Goal: Task Accomplishment & Management: Use online tool/utility

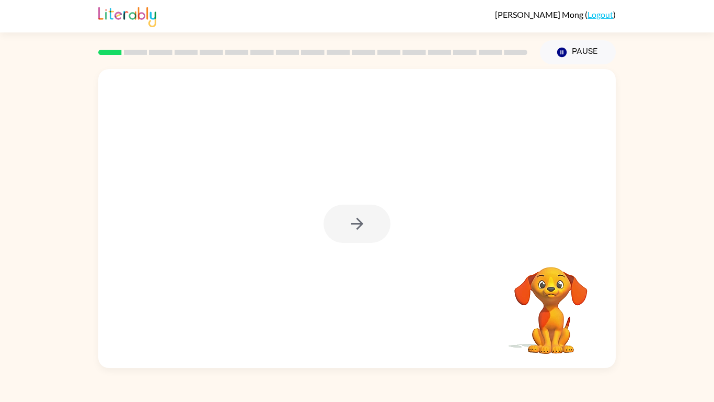
click at [332, 234] on div at bounding box center [357, 223] width 67 height 38
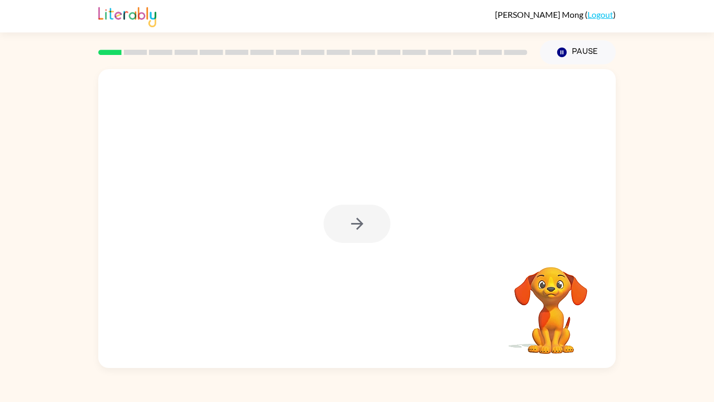
click at [332, 234] on div at bounding box center [357, 223] width 67 height 38
click at [364, 227] on div at bounding box center [357, 223] width 67 height 38
click at [363, 227] on div at bounding box center [357, 223] width 67 height 38
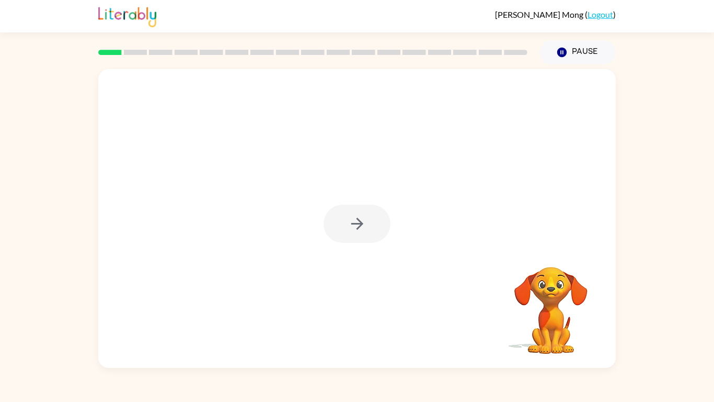
click at [363, 227] on div at bounding box center [357, 223] width 67 height 38
click at [363, 227] on icon "button" at bounding box center [357, 223] width 18 height 18
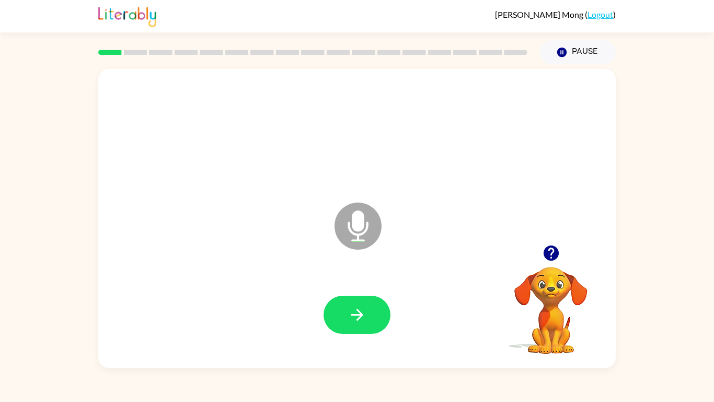
click at [354, 311] on icon "button" at bounding box center [357, 314] width 18 height 18
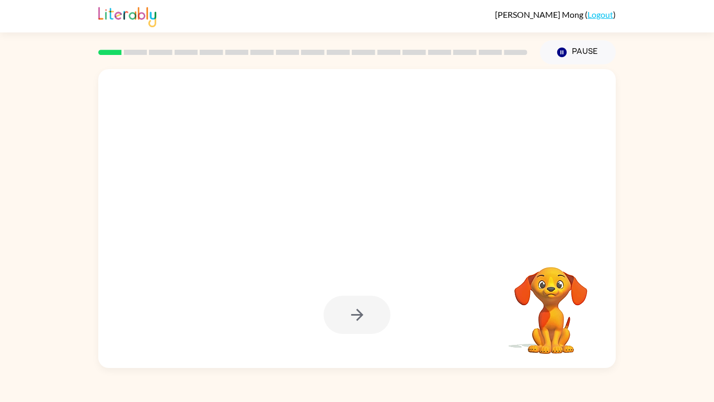
click at [379, 306] on div at bounding box center [357, 314] width 67 height 38
click at [371, 314] on div at bounding box center [357, 314] width 67 height 38
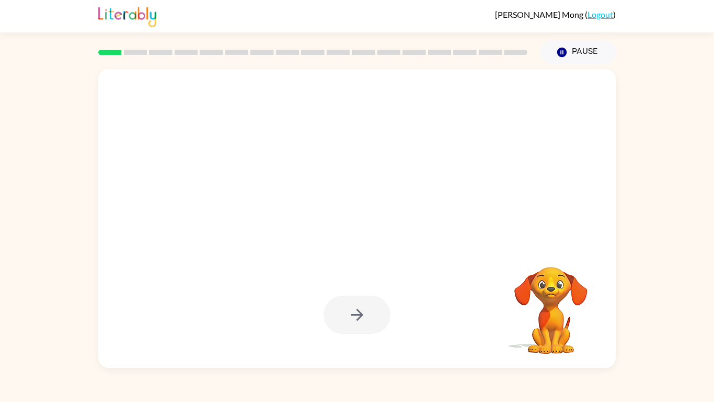
click at [371, 314] on div at bounding box center [357, 314] width 67 height 38
click at [371, 314] on button "button" at bounding box center [357, 314] width 67 height 38
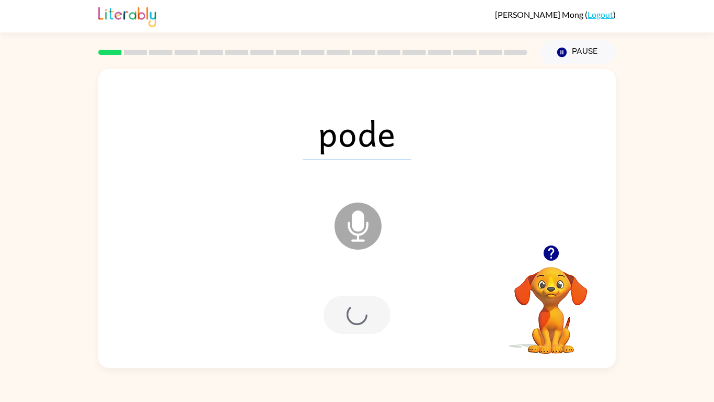
click at [371, 314] on div at bounding box center [357, 314] width 67 height 38
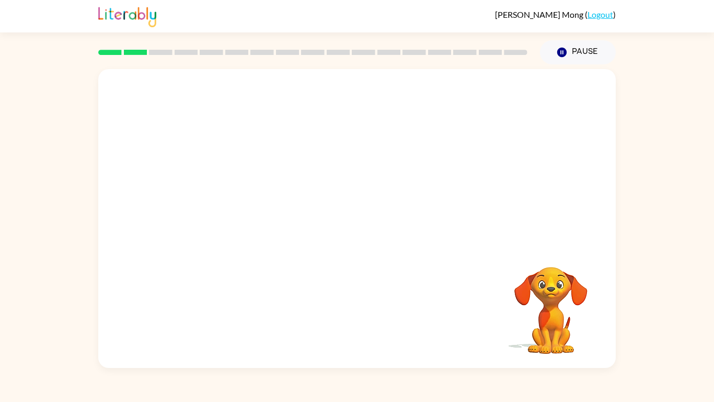
click at [138, 54] on rect at bounding box center [136, 52] width 24 height 5
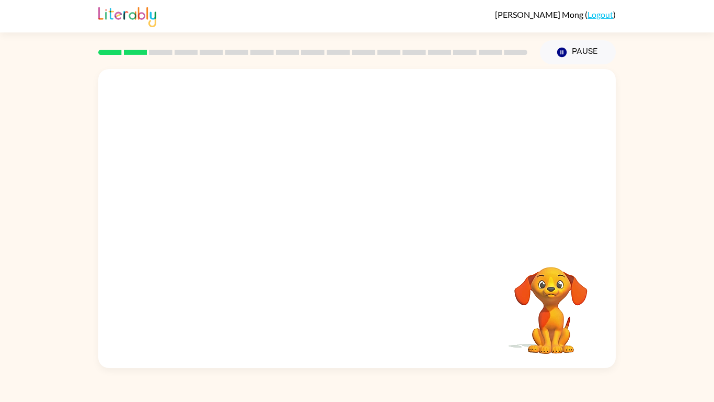
click at [138, 54] on rect at bounding box center [136, 52] width 24 height 5
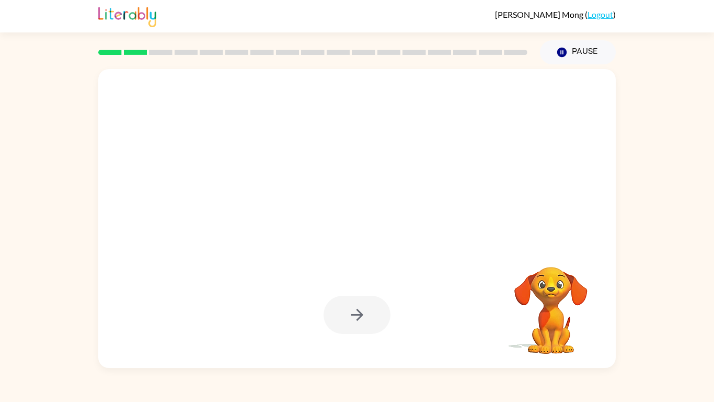
click at [344, 320] on div at bounding box center [357, 314] width 67 height 38
click at [344, 321] on div at bounding box center [357, 314] width 67 height 38
click at [344, 321] on button "button" at bounding box center [357, 314] width 67 height 38
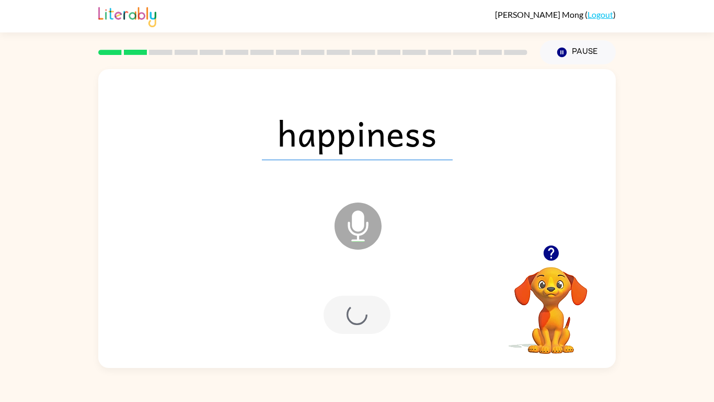
click at [344, 321] on div at bounding box center [357, 314] width 67 height 38
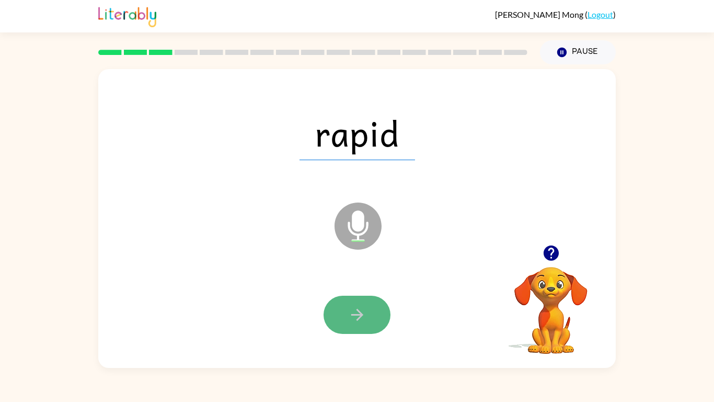
click at [353, 304] on button "button" at bounding box center [357, 314] width 67 height 38
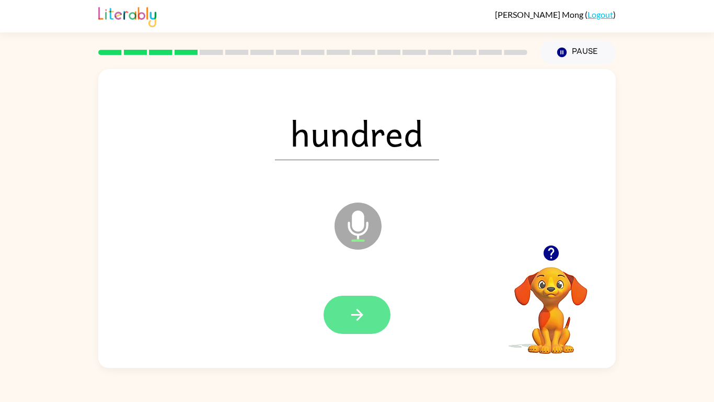
click at [354, 310] on icon "button" at bounding box center [357, 314] width 18 height 18
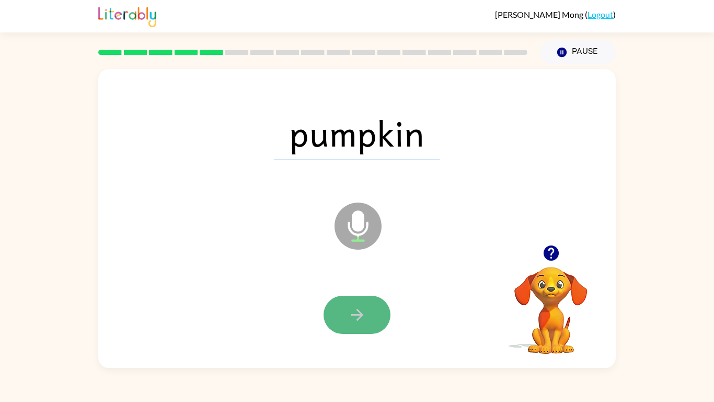
click at [356, 327] on button "button" at bounding box center [357, 314] width 67 height 38
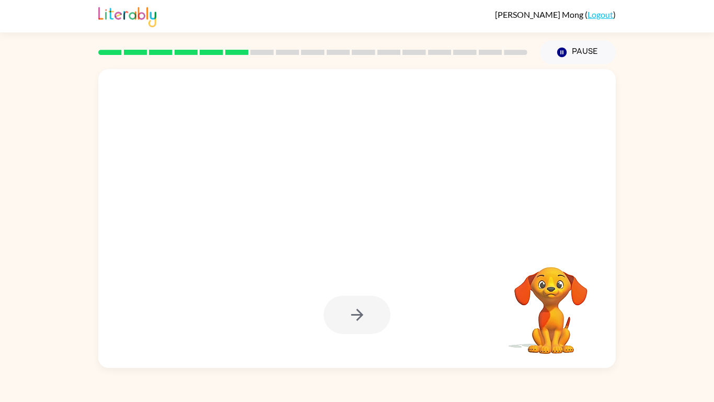
click at [356, 327] on div at bounding box center [357, 314] width 67 height 38
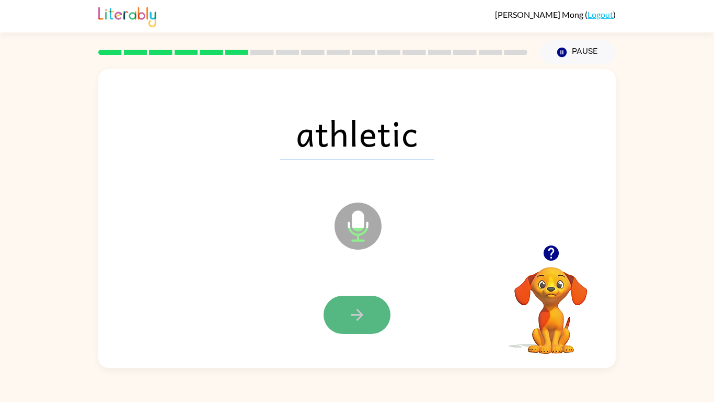
click at [384, 313] on button "button" at bounding box center [357, 314] width 67 height 38
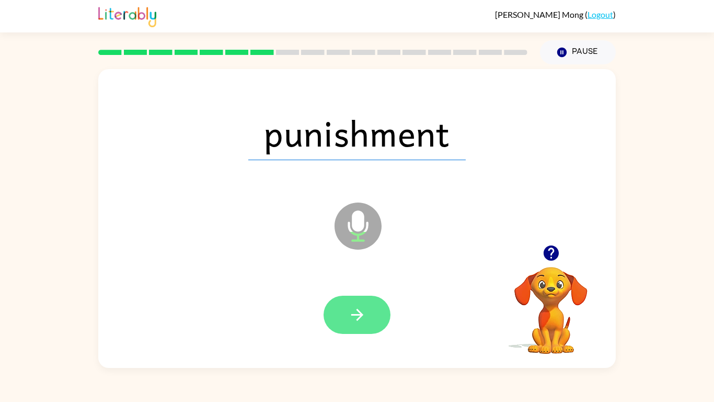
click at [364, 311] on icon "button" at bounding box center [357, 314] width 18 height 18
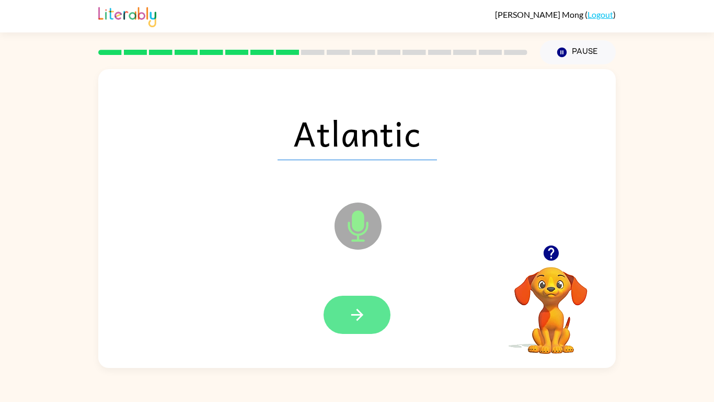
click at [377, 325] on button "button" at bounding box center [357, 314] width 67 height 38
click at [343, 323] on button "button" at bounding box center [357, 314] width 67 height 38
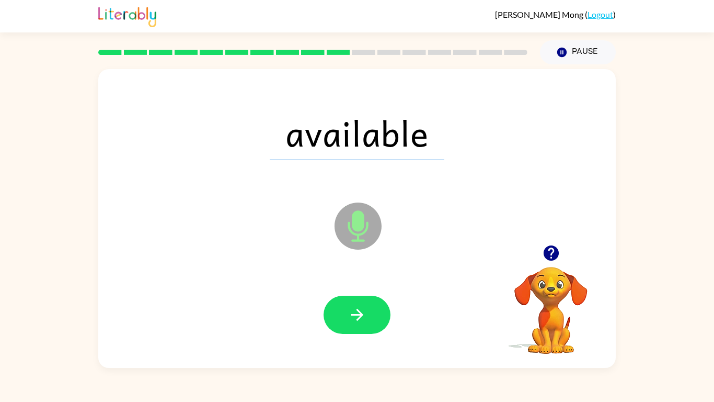
click at [343, 323] on button "button" at bounding box center [357, 314] width 67 height 38
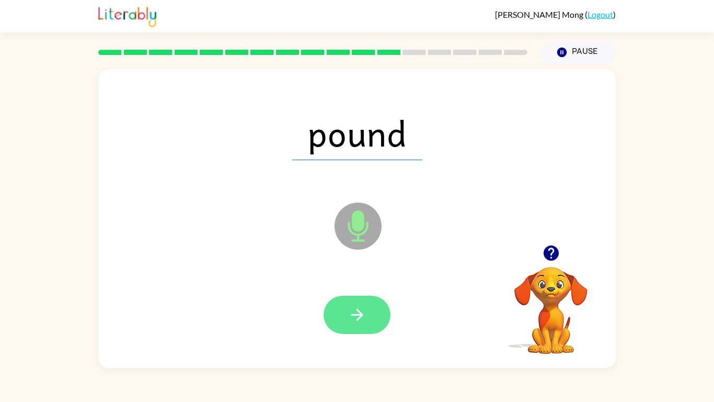
click at [353, 321] on icon "button" at bounding box center [357, 314] width 18 height 18
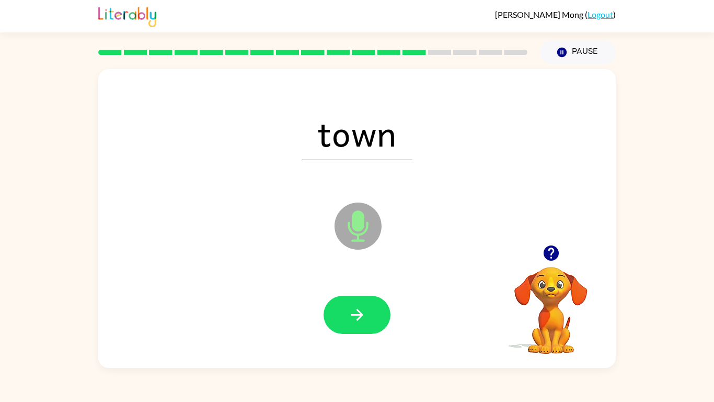
click at [353, 321] on icon "button" at bounding box center [357, 314] width 18 height 18
